Goal: Task Accomplishment & Management: Manage account settings

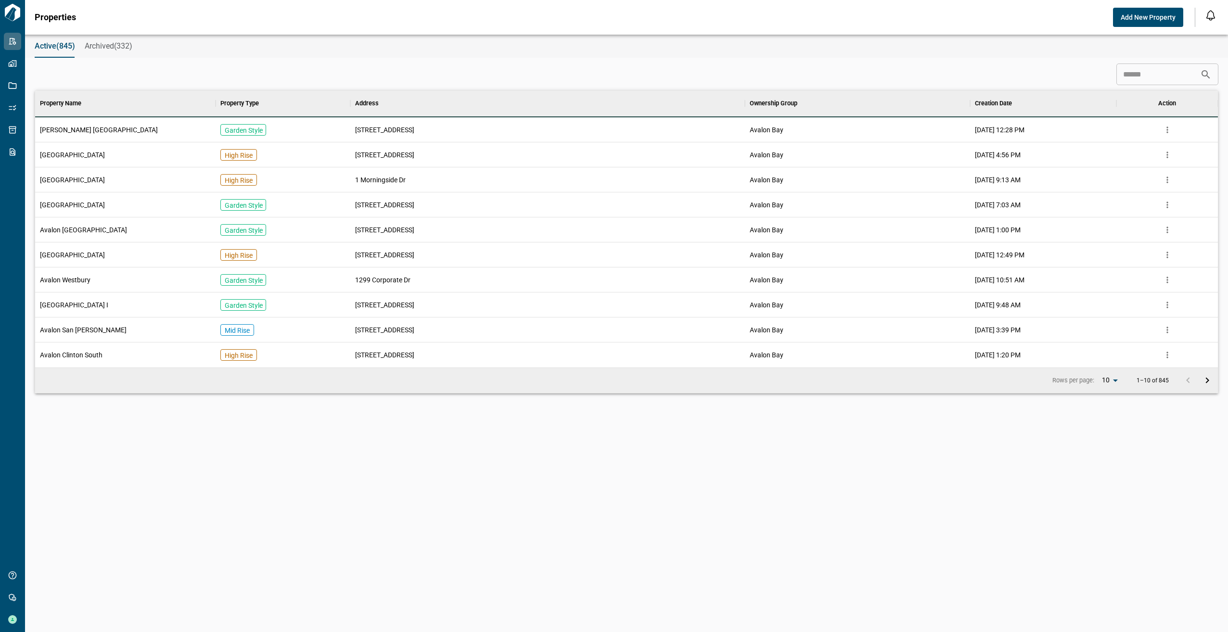
scroll to position [270, 1179]
click at [821, 67] on div "​" at bounding box center [627, 75] width 1184 height 22
click at [1136, 17] on span "Add New Property" at bounding box center [1148, 18] width 55 height 10
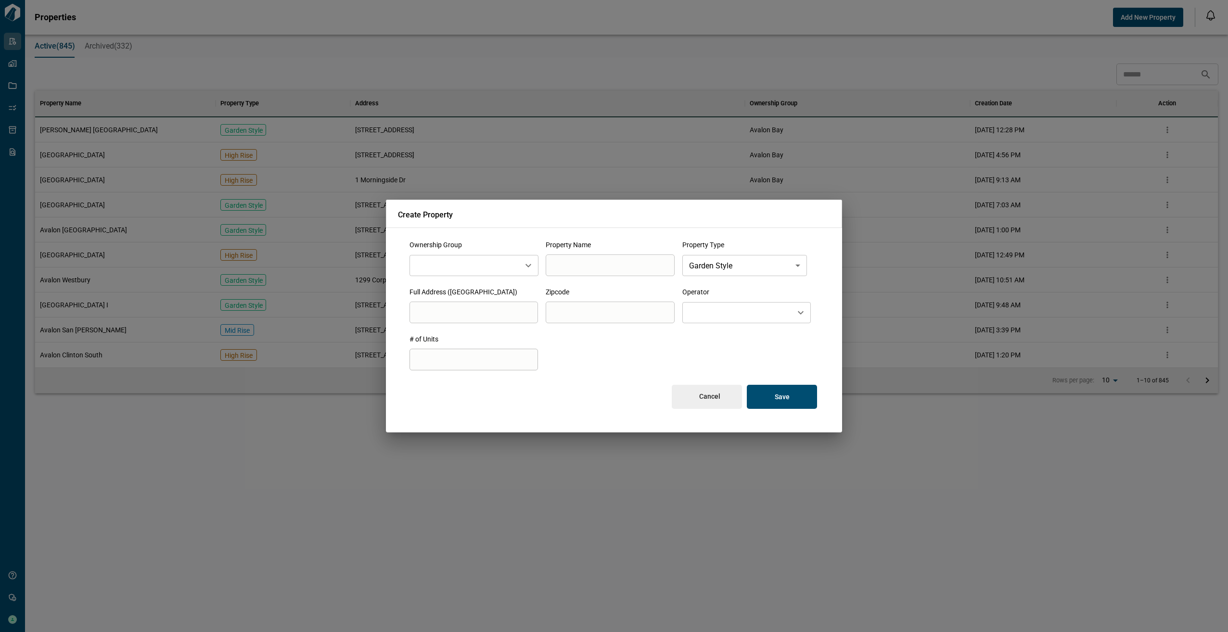
click at [503, 260] on input "text" at bounding box center [465, 265] width 102 height 13
type input "*"
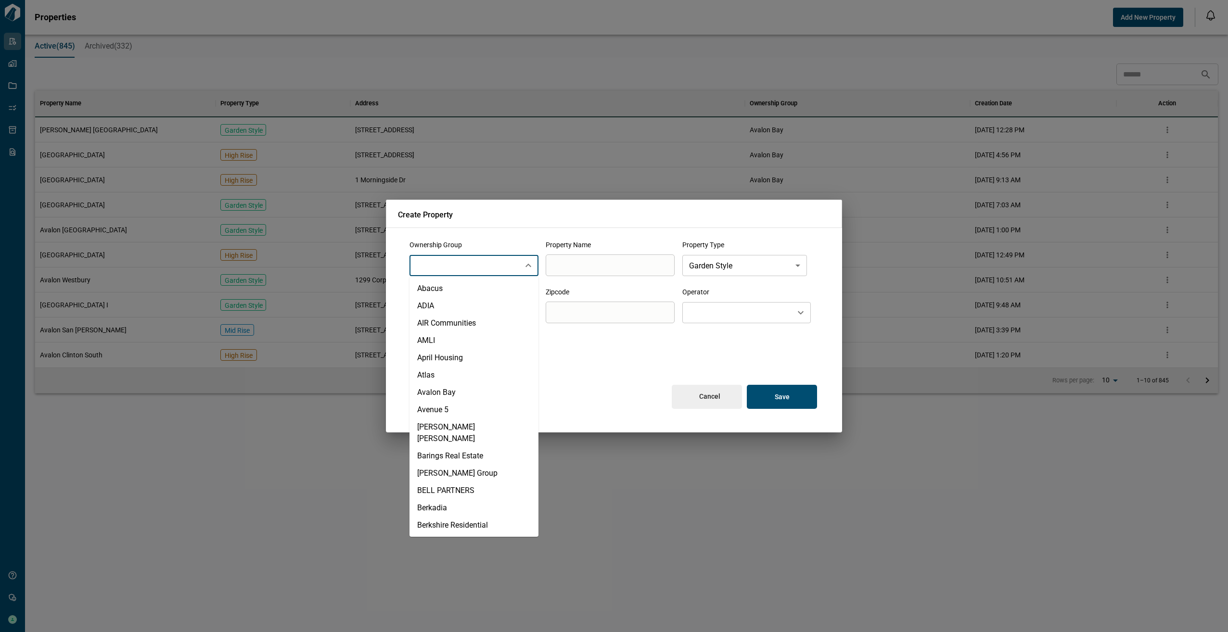
drag, startPoint x: 616, startPoint y: 385, endPoint x: 626, endPoint y: 385, distance: 10.6
click at [617, 385] on div "Cancel Save" at bounding box center [614, 390] width 409 height 39
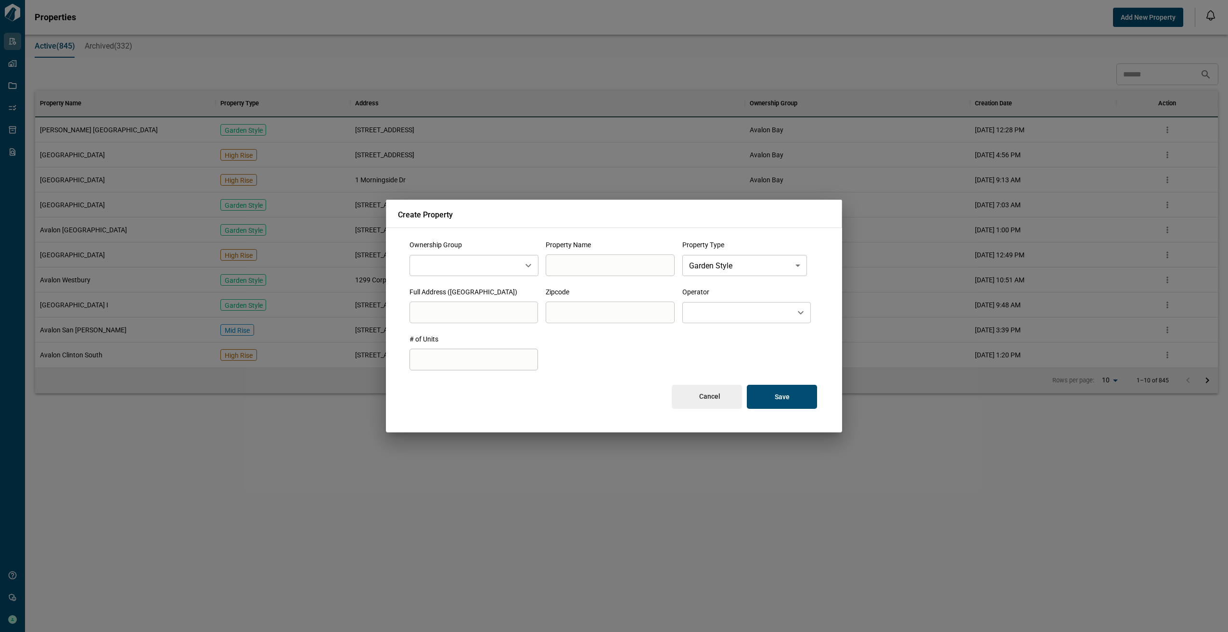
click at [701, 396] on p "Cancel" at bounding box center [709, 396] width 21 height 9
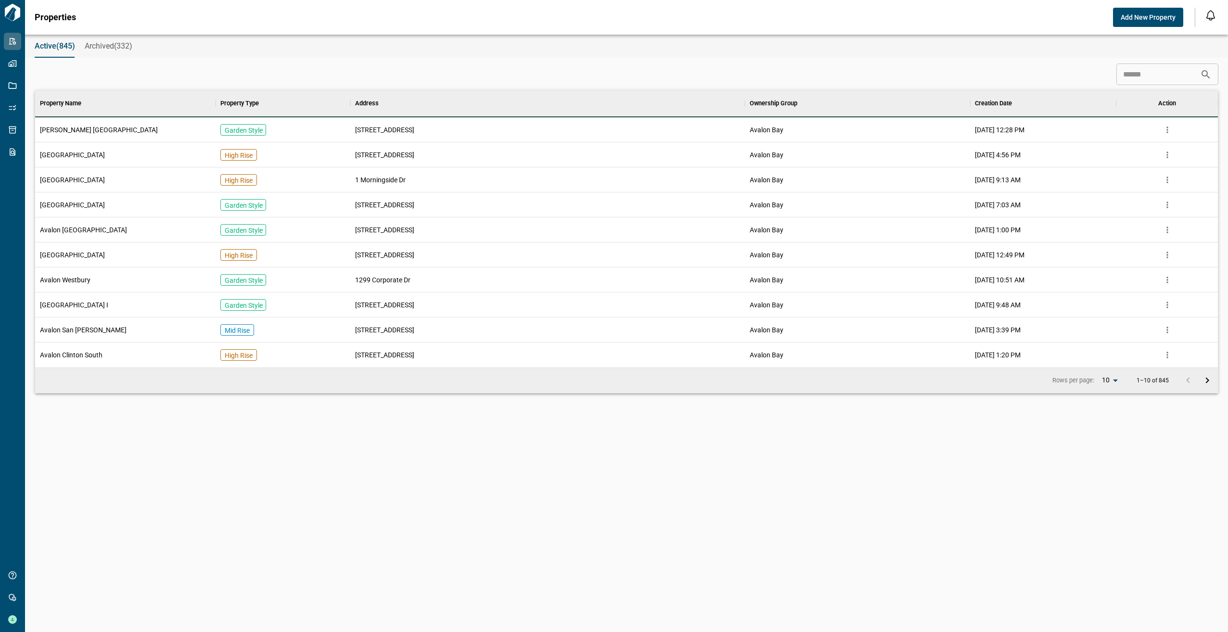
click at [315, 39] on div "Active(845) Archived(332)" at bounding box center [626, 46] width 1203 height 23
